Goal: Task Accomplishment & Management: Complete application form

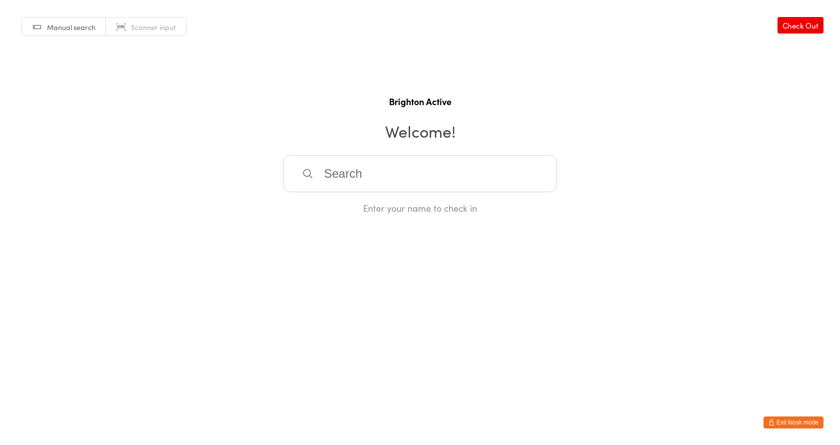
click at [335, 163] on input "search" at bounding box center [420, 173] width 274 height 37
click at [128, 31] on link "Scanner input" at bounding box center [146, 27] width 80 height 19
click at [804, 424] on button "Exit kiosk mode" at bounding box center [794, 422] width 60 height 12
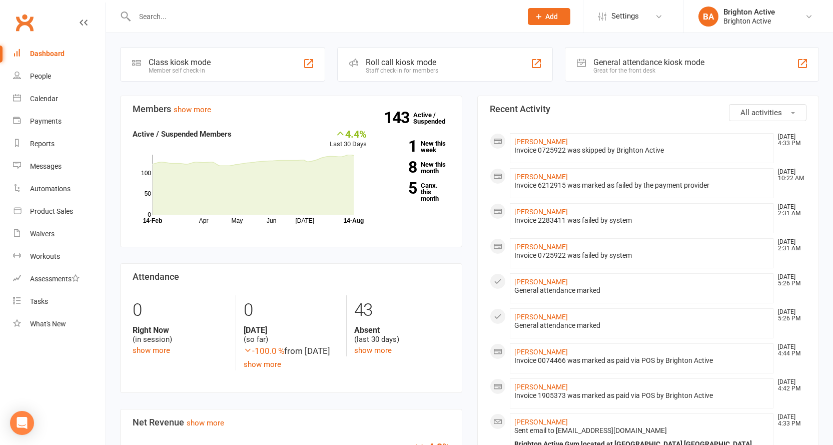
click at [542, 15] on icon at bounding box center [538, 16] width 9 height 9
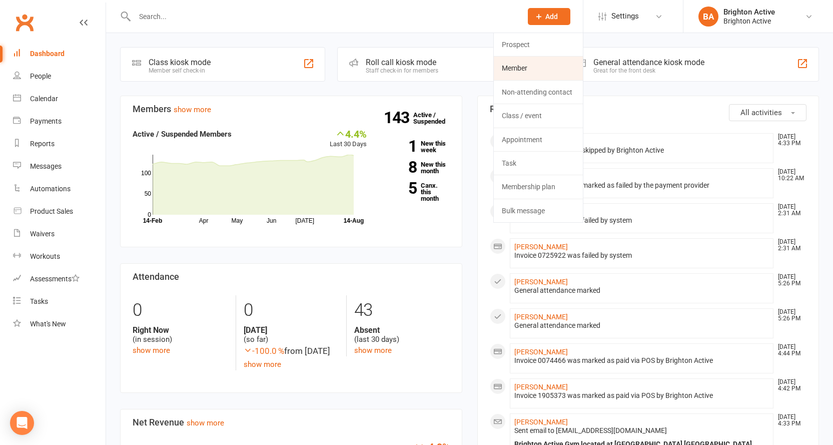
click at [529, 72] on link "Member" at bounding box center [538, 68] width 89 height 23
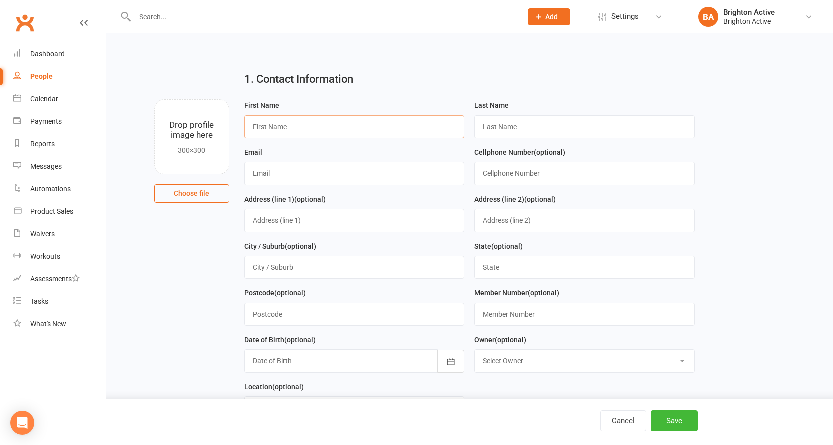
click at [308, 129] on input "text" at bounding box center [354, 126] width 221 height 23
type input "raimond"
type input "[PERSON_NAME]"
click at [323, 173] on input "text" at bounding box center [354, 173] width 221 height 23
click at [255, 129] on input "raimond" at bounding box center [354, 126] width 221 height 23
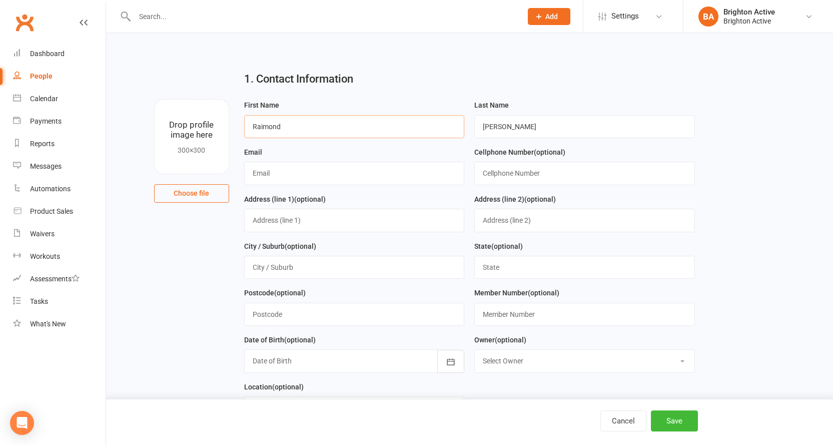
type input "Raimond"
click at [270, 188] on div "Email" at bounding box center [354, 169] width 231 height 47
click at [278, 173] on input "text" at bounding box center [354, 173] width 221 height 23
type input "[EMAIL_ADDRESS][DOMAIN_NAME]"
click at [521, 175] on input "text" at bounding box center [584, 173] width 221 height 23
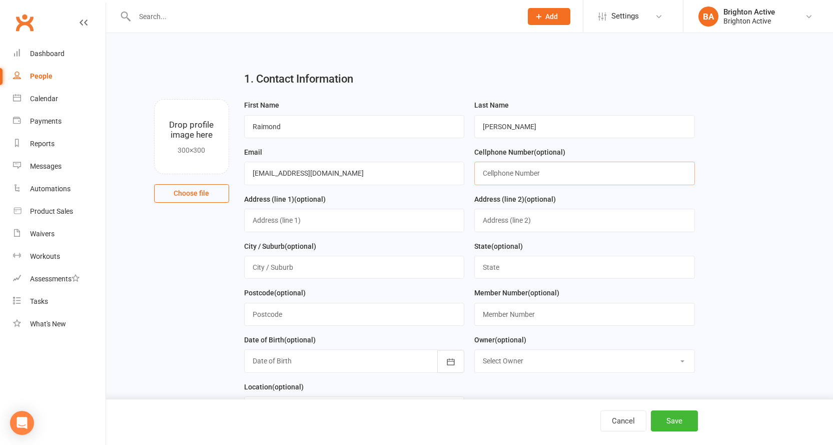
click at [514, 171] on input "text" at bounding box center [584, 173] width 221 height 23
type input "0424108408"
click at [299, 177] on input "[EMAIL_ADDRESS][DOMAIN_NAME]" at bounding box center [354, 173] width 221 height 23
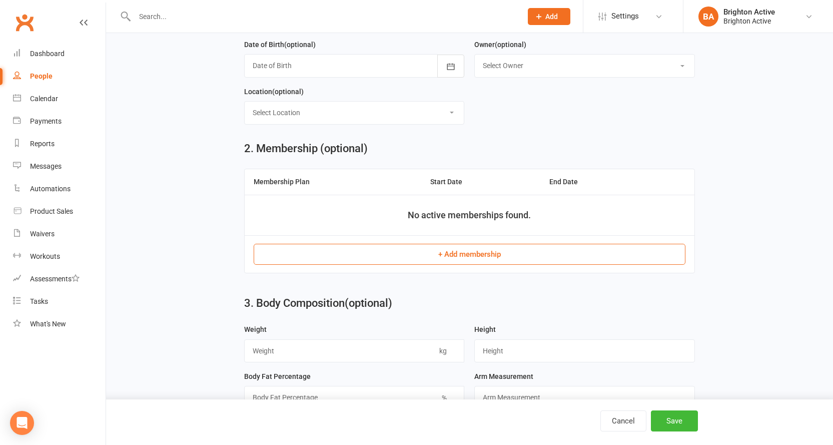
scroll to position [350, 0]
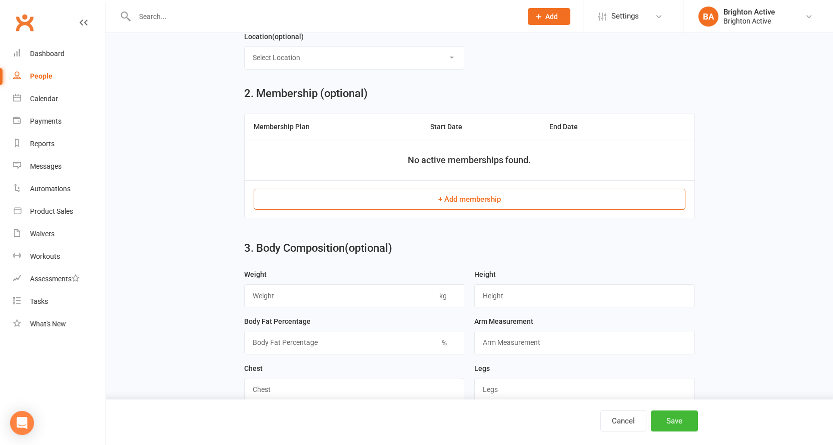
type input "[EMAIL_ADDRESS][DOMAIN_NAME]"
click at [466, 201] on button "+ Add membership" at bounding box center [470, 199] width 432 height 21
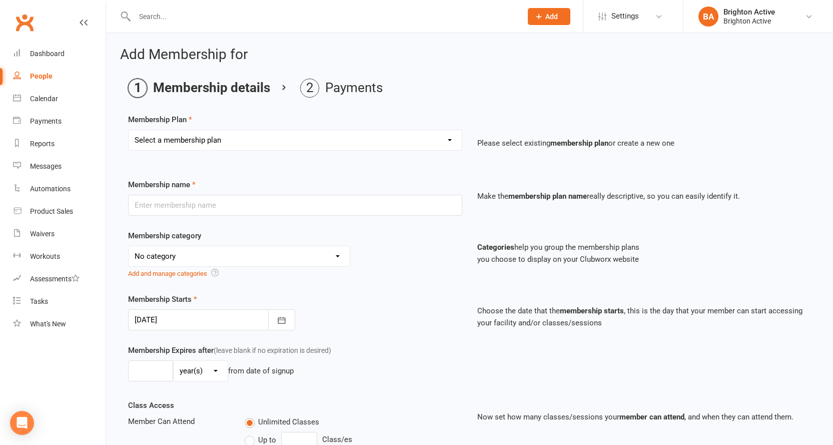
click at [357, 133] on select "Select a membership plan Create new Membership Plan Foundation Members - Annual…" at bounding box center [295, 140] width 333 height 20
select select "8"
click at [129, 130] on select "Select a membership plan Create new Membership Plan Foundation Members - Annual…" at bounding box center [295, 140] width 333 height 20
type input "Staff Offer"
select select "3"
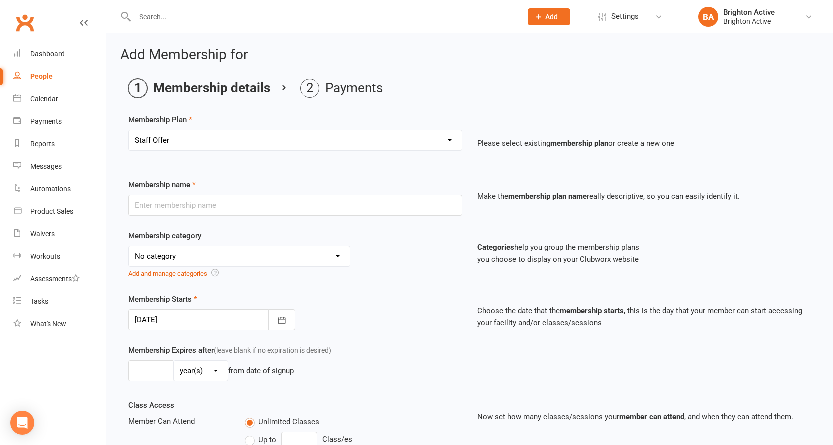
type input "1"
click at [299, 255] on select "No category 3 month -membership upfront payment of $333.60 as before General Pl…" at bounding box center [239, 256] width 221 height 20
click at [129, 246] on select "No category 3 month -membership upfront payment of $333.60 as before General Pl…" at bounding box center [239, 256] width 221 height 20
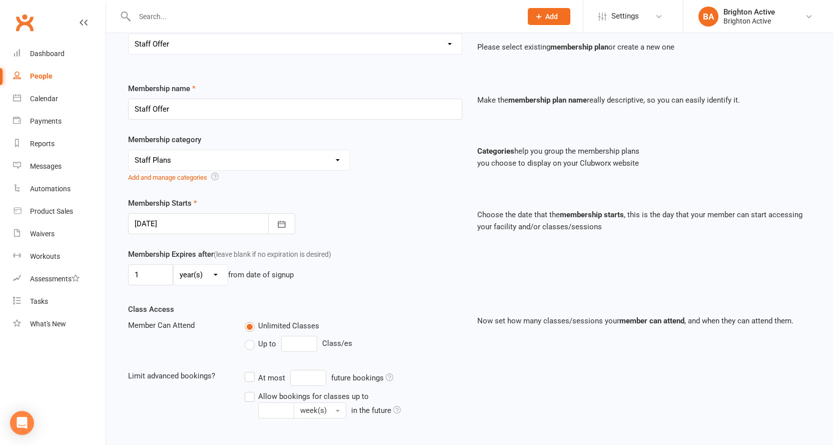
scroll to position [100, 0]
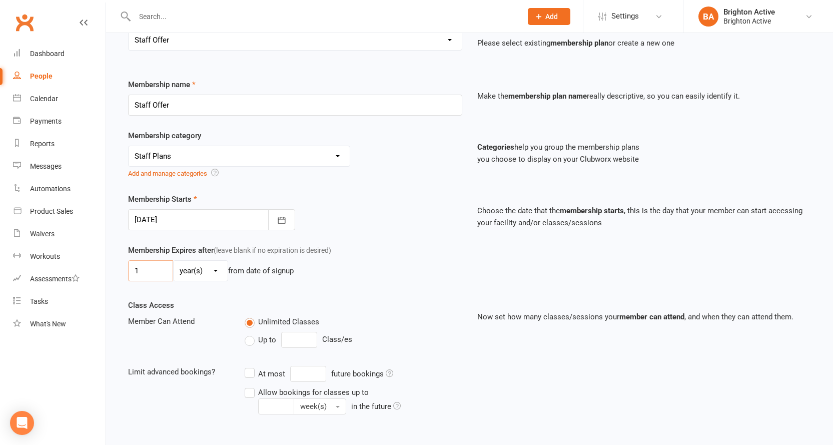
click at [160, 268] on input "1" at bounding box center [150, 270] width 45 height 21
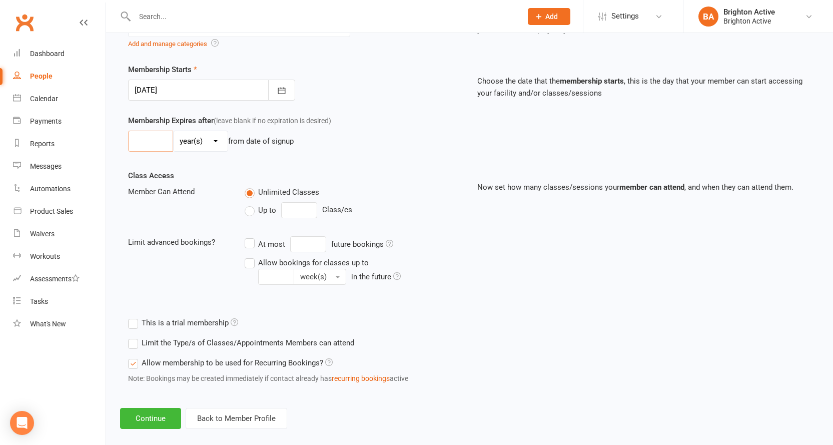
scroll to position [243, 0]
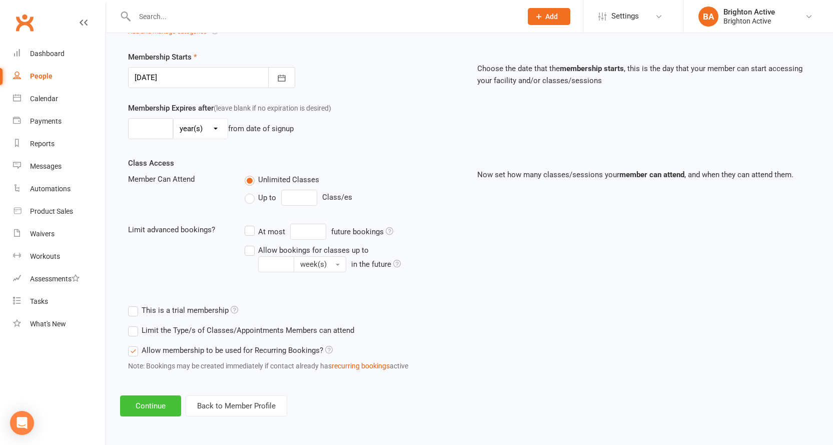
click at [159, 409] on button "Continue" at bounding box center [150, 405] width 61 height 21
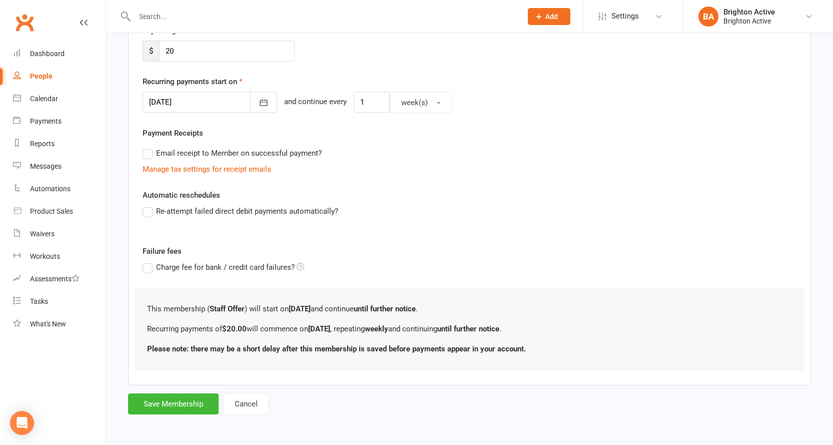
scroll to position [0, 0]
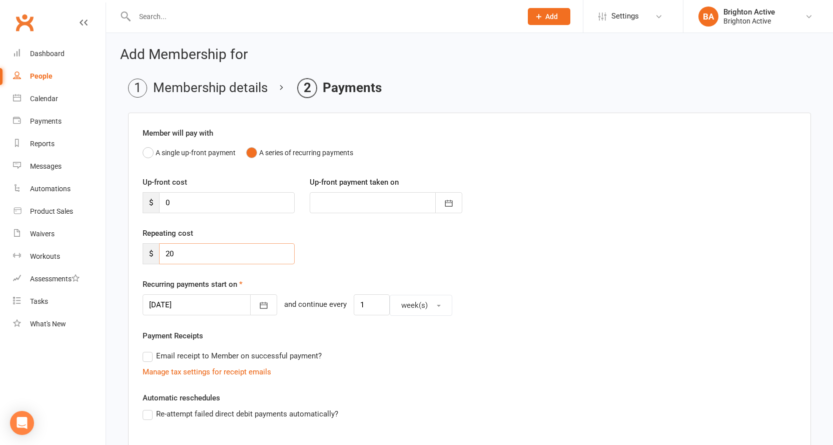
click at [215, 259] on input "20" at bounding box center [227, 253] width 136 height 21
click at [146, 153] on button "A single up-front payment" at bounding box center [189, 152] width 93 height 19
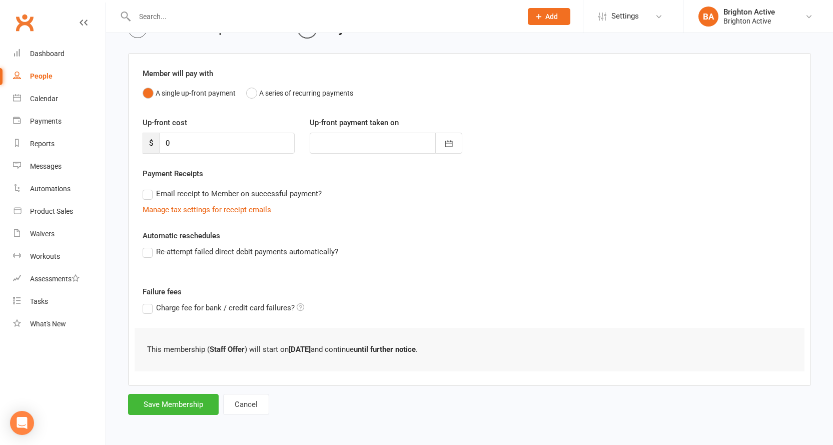
scroll to position [60, 0]
click at [186, 403] on button "Save Membership" at bounding box center [173, 403] width 91 height 21
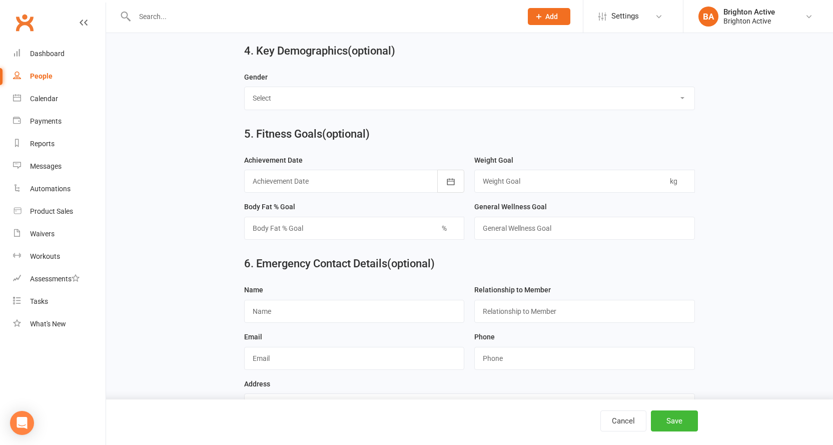
scroll to position [893, 0]
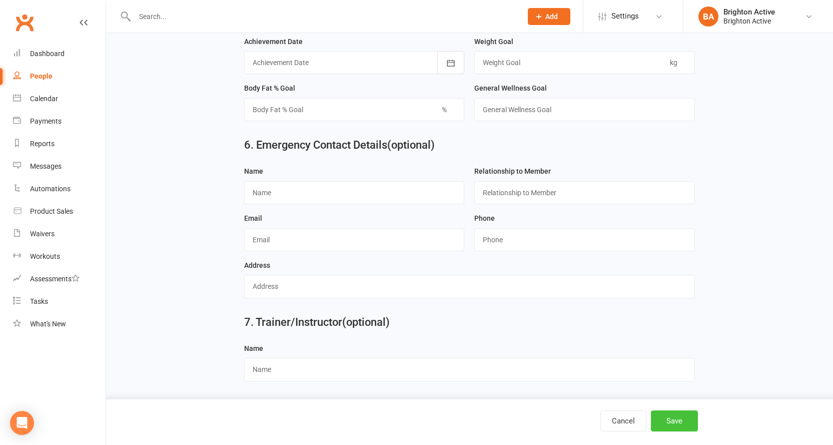
click at [681, 421] on button "Save" at bounding box center [674, 420] width 47 height 21
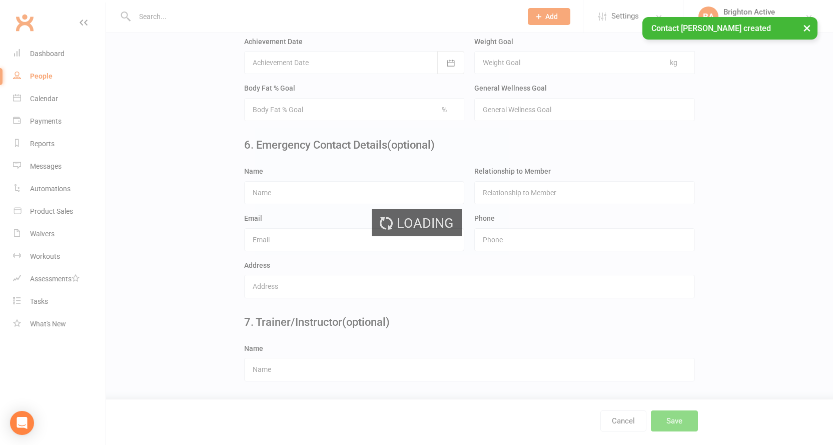
scroll to position [0, 0]
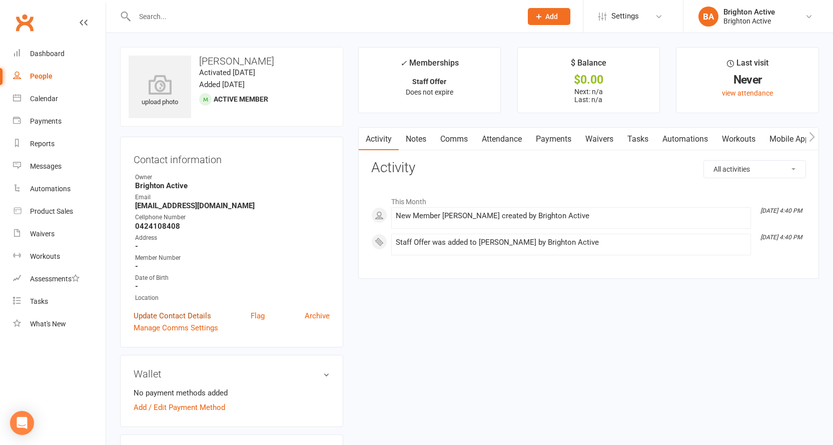
click at [183, 316] on link "Update Contact Details" at bounding box center [173, 316] width 78 height 12
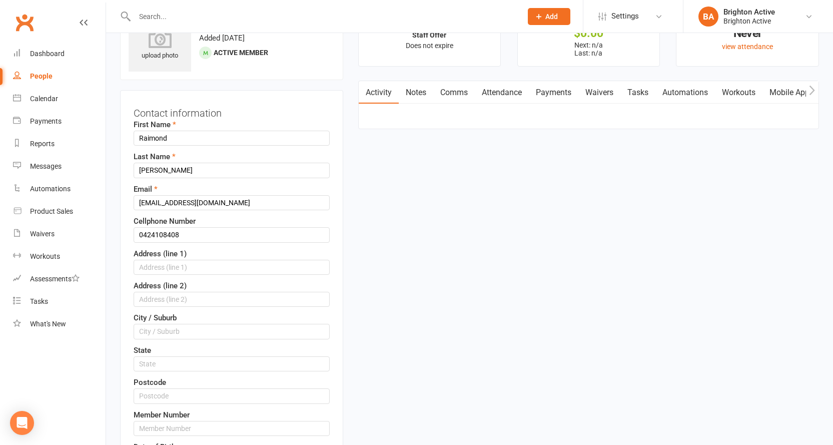
scroll to position [47, 0]
click at [149, 136] on input "Raimond" at bounding box center [232, 137] width 196 height 15
type input "[PERSON_NAME]"
click at [148, 203] on input "[EMAIL_ADDRESS][DOMAIN_NAME]" at bounding box center [232, 202] width 196 height 15
type input "[PERSON_NAME][EMAIL_ADDRESS][DOMAIN_NAME]"
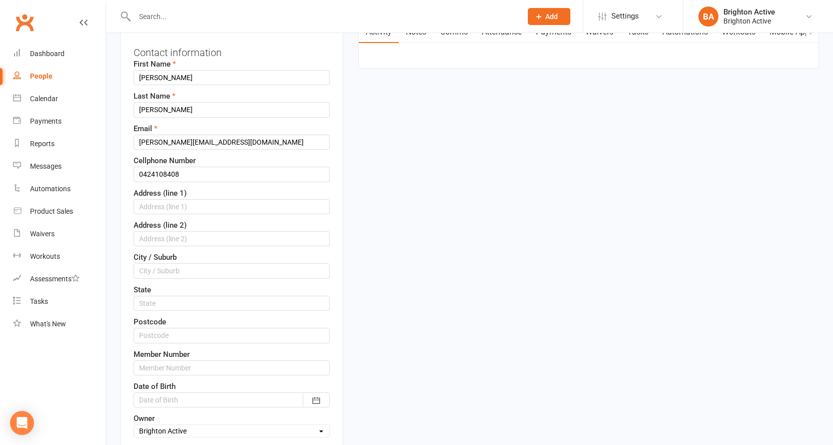
scroll to position [197, 0]
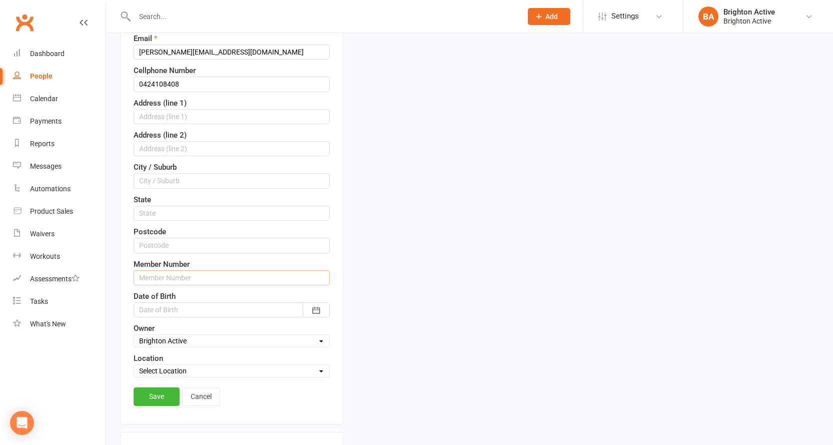
click at [206, 271] on input "text" at bounding box center [232, 277] width 196 height 15
click at [150, 312] on div at bounding box center [232, 309] width 196 height 15
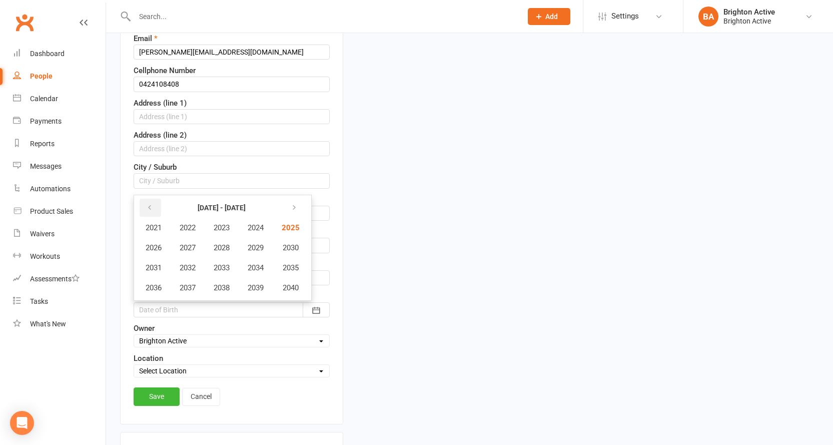
click at [149, 209] on icon "button" at bounding box center [149, 208] width 7 height 8
click at [149, 208] on icon "button" at bounding box center [149, 208] width 7 height 8
click at [229, 289] on span "1978" at bounding box center [222, 287] width 16 height 9
click at [278, 249] on span "June" at bounding box center [281, 247] width 16 height 9
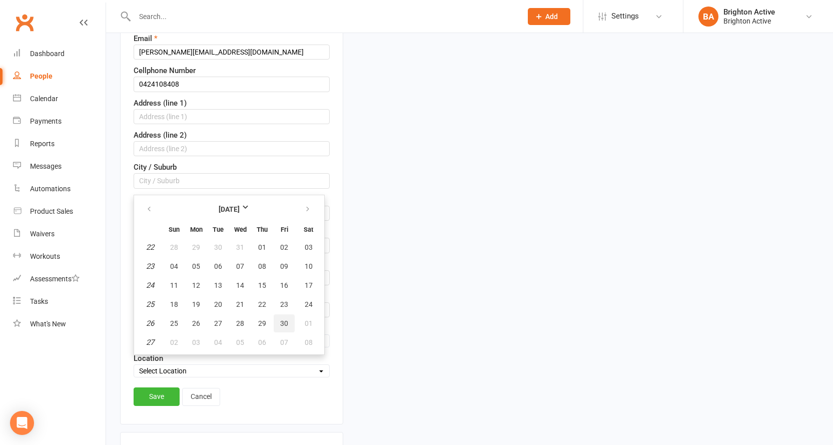
click at [283, 322] on span "30" at bounding box center [284, 323] width 8 height 8
type input "[DATE]"
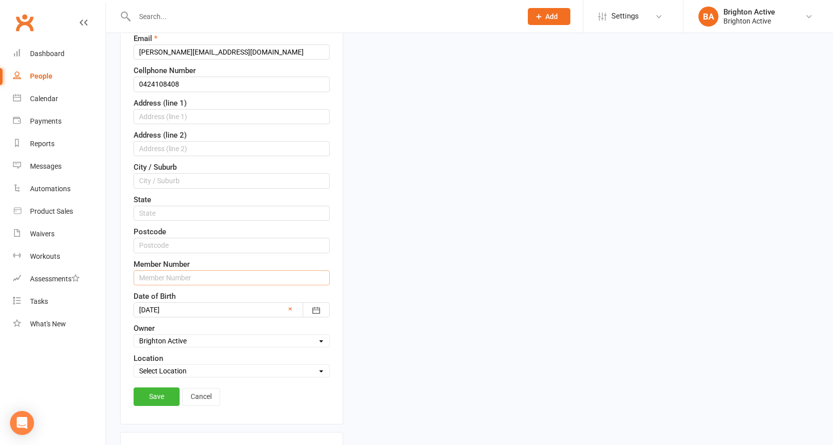
click at [155, 277] on input "text" at bounding box center [232, 277] width 196 height 15
type input "70340"
click at [154, 369] on select "Select Location Example Room (Rename me!) Pool" at bounding box center [231, 370] width 195 height 11
click at [134, 366] on select "Select Location Example Room (Rename me!) Pool" at bounding box center [231, 370] width 195 height 11
click at [161, 399] on link "Save" at bounding box center [157, 396] width 46 height 18
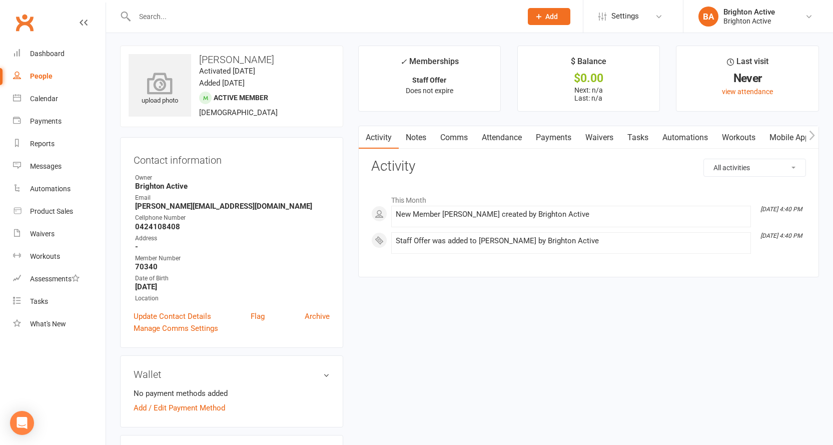
scroll to position [0, 0]
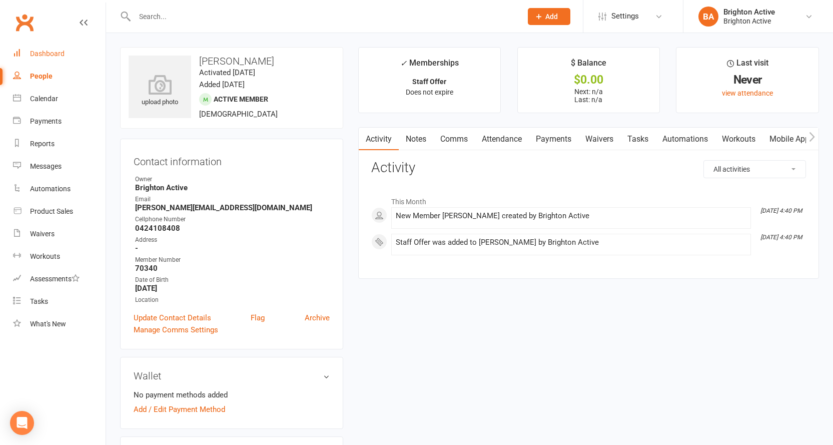
click at [54, 57] on div "Dashboard" at bounding box center [47, 54] width 35 height 8
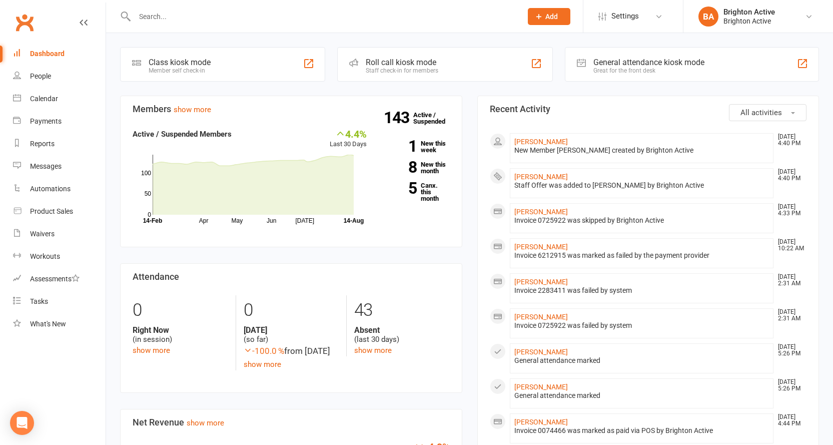
click at [596, 66] on div "General attendance kiosk mode" at bounding box center [648, 63] width 111 height 10
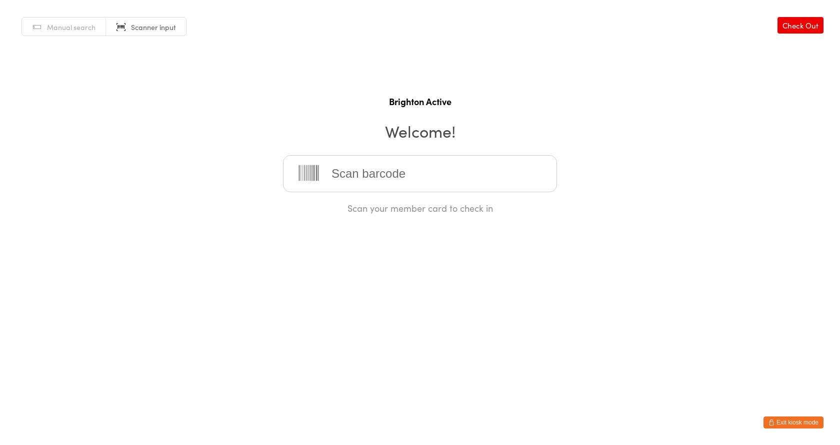
click at [402, 65] on div "Manual search Scanner input Check Out Brighton Active Welcome! Scan your member…" at bounding box center [420, 107] width 840 height 214
